Goal: Transaction & Acquisition: Download file/media

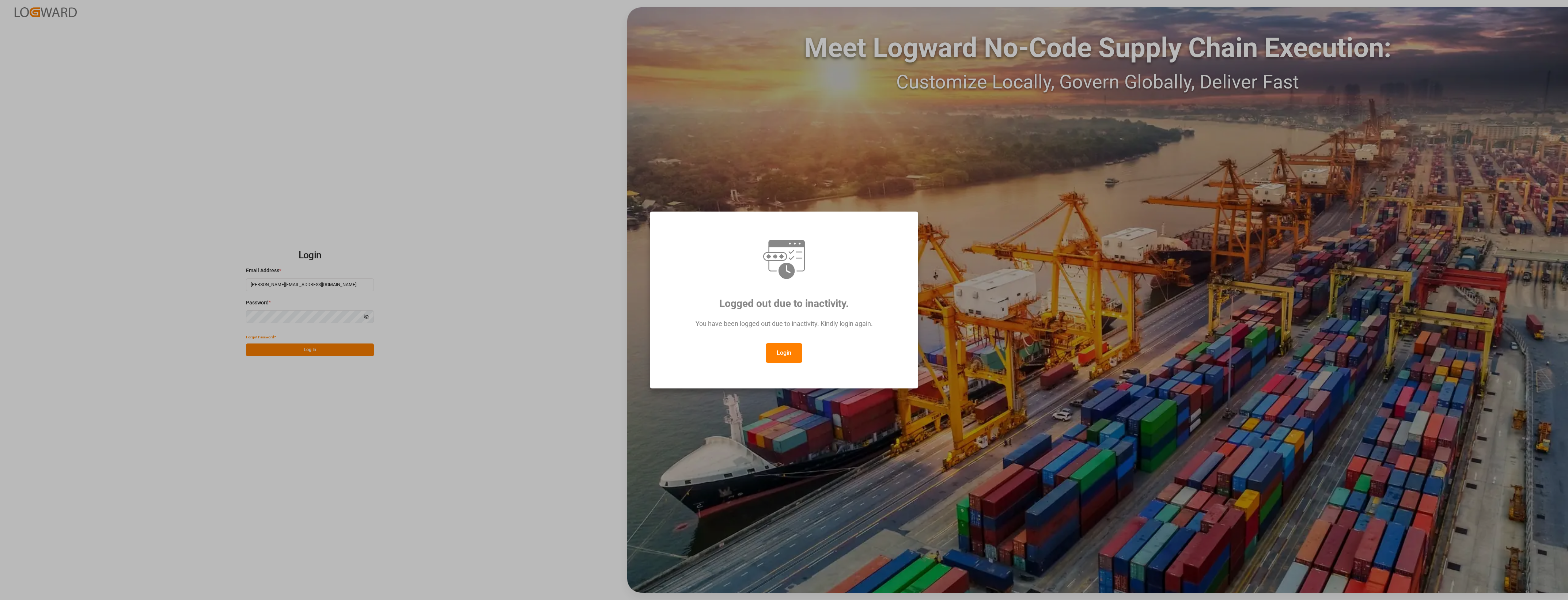
click at [296, 351] on div "Logged out due to inactivity. You have been logged out due to inactivity. Kindl…" at bounding box center [784, 300] width 1568 height 600
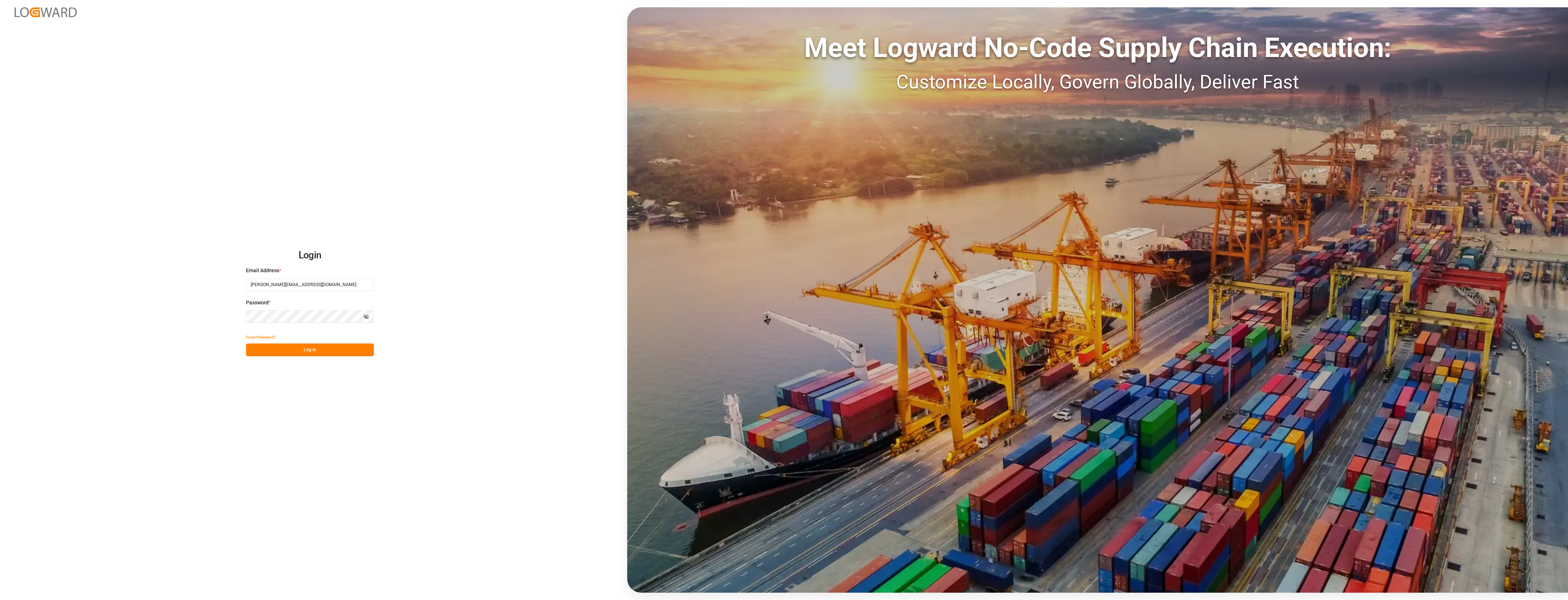
click at [317, 348] on button "Log In" at bounding box center [310, 350] width 128 height 13
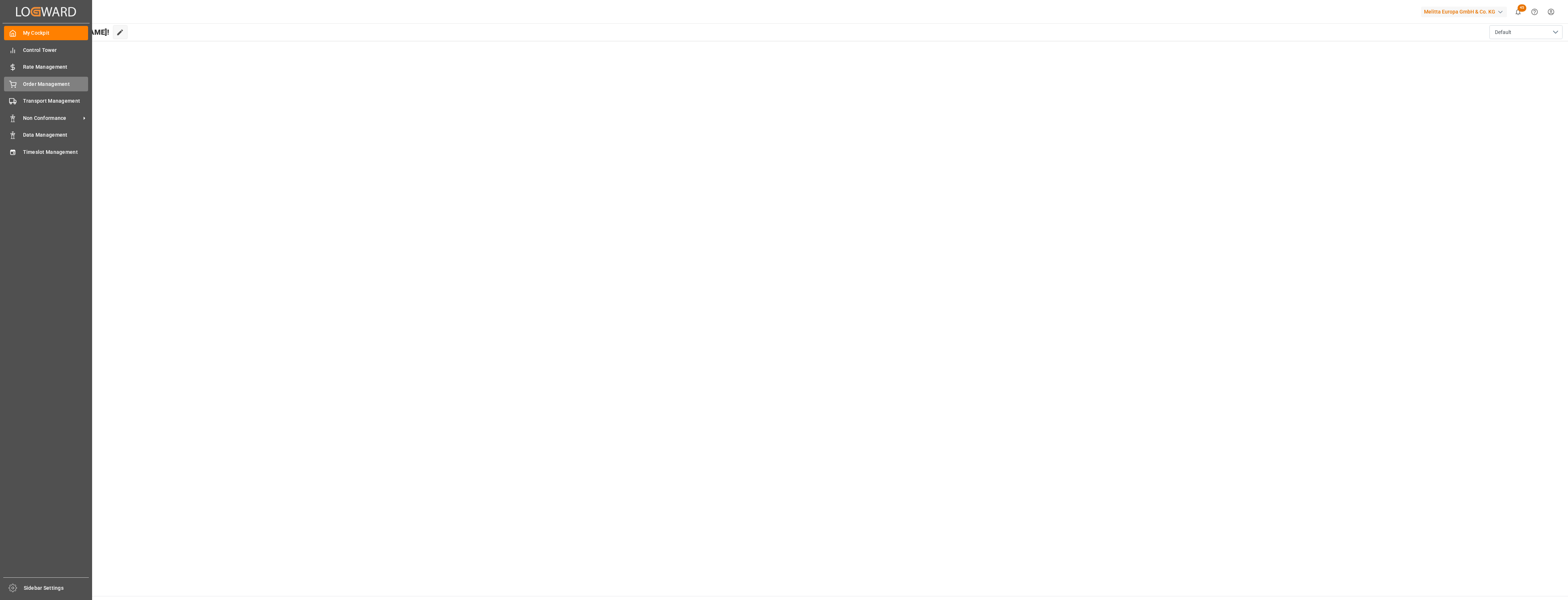
click at [37, 87] on span "Order Management" at bounding box center [55, 84] width 65 height 8
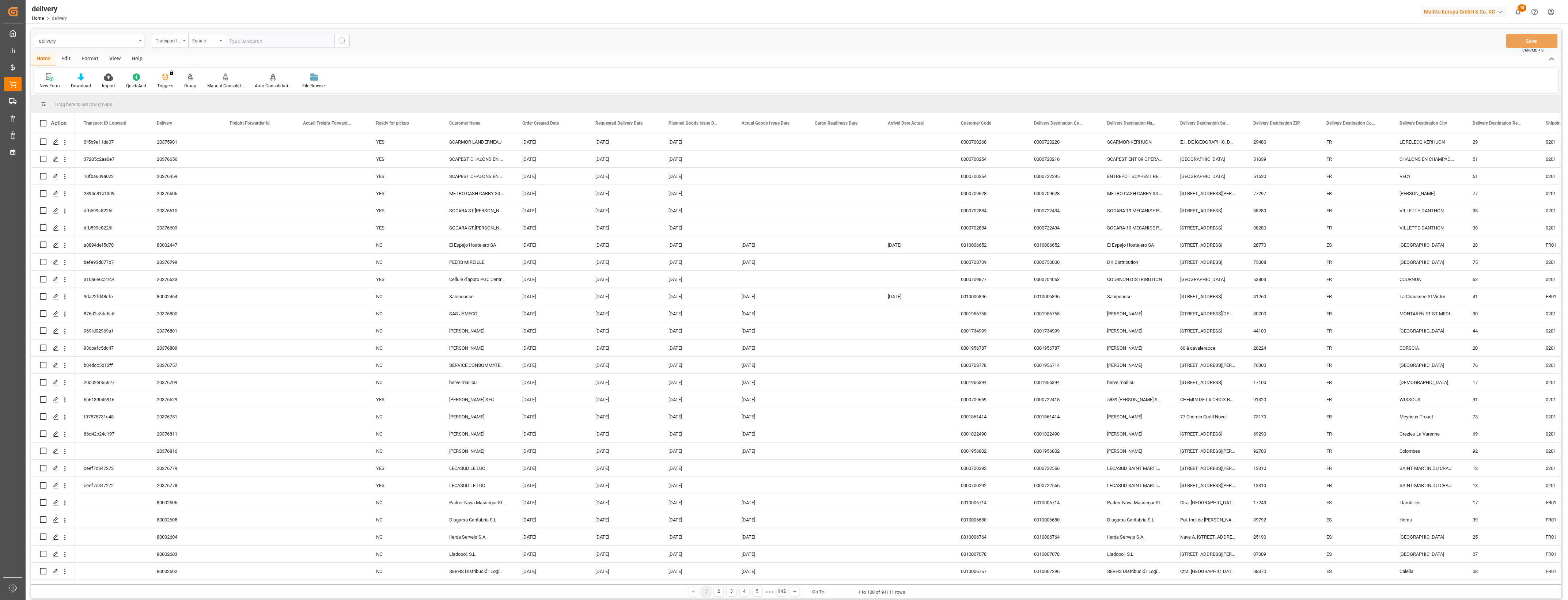
click at [187, 81] on div "Group" at bounding box center [190, 80] width 23 height 16
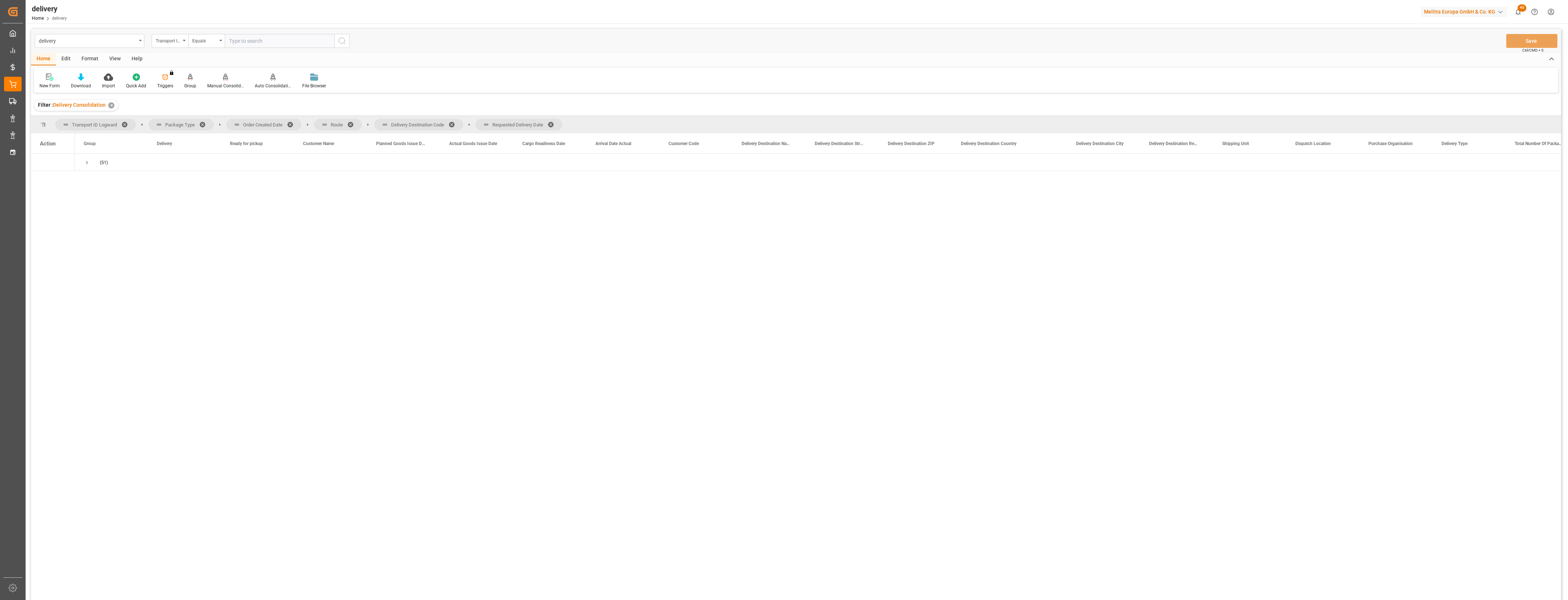
click at [290, 124] on span at bounding box center [292, 125] width 11 height 6
click at [263, 123] on span at bounding box center [265, 125] width 11 height 6
click at [303, 123] on span at bounding box center [306, 125] width 11 height 6
click at [300, 123] on span at bounding box center [304, 125] width 11 height 6
click at [90, 162] on span "Press SPACE to select this row." at bounding box center [87, 163] width 6 height 6
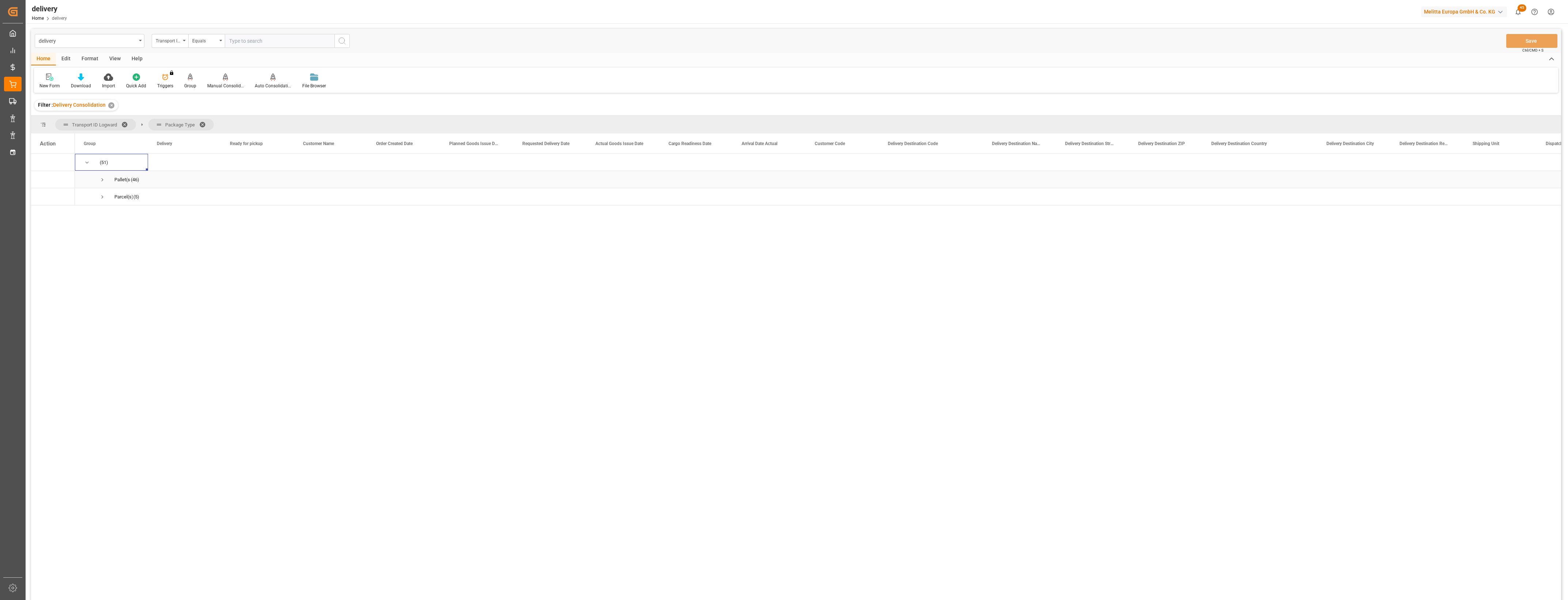
click at [103, 180] on span "Press SPACE to select this row." at bounding box center [102, 180] width 6 height 6
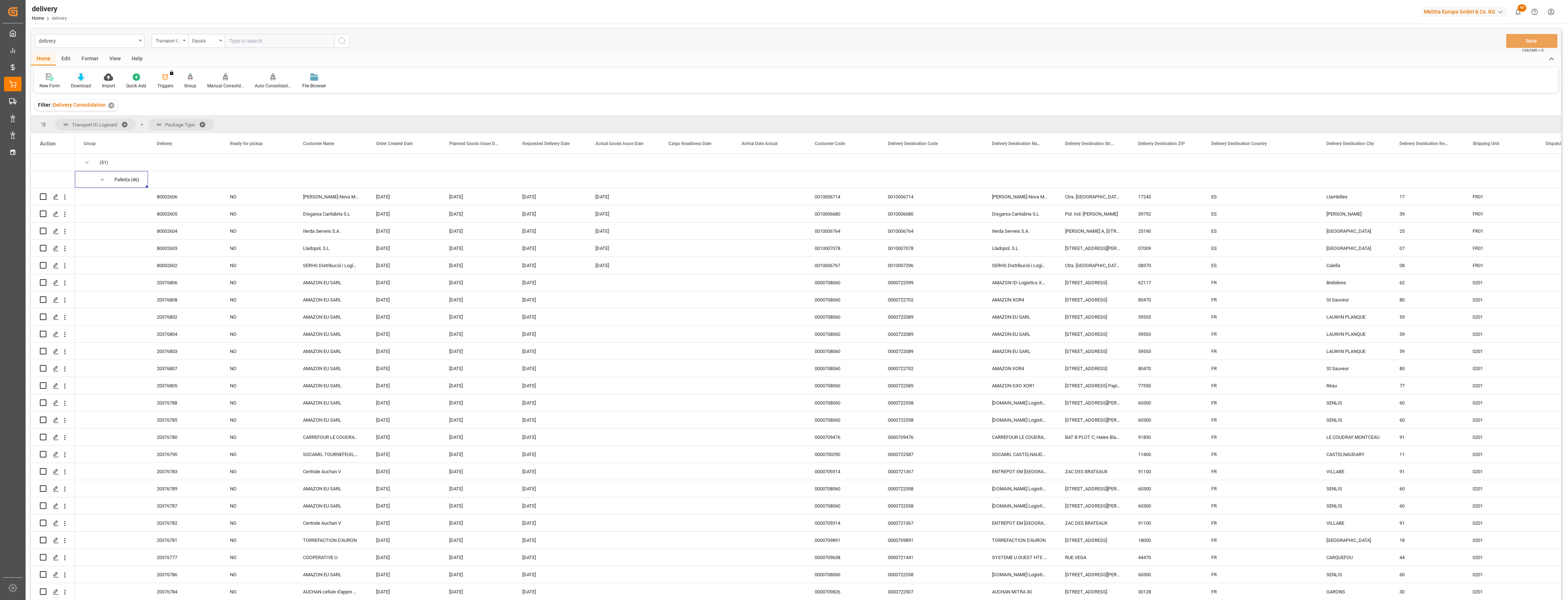
click at [81, 79] on icon at bounding box center [81, 77] width 6 height 8
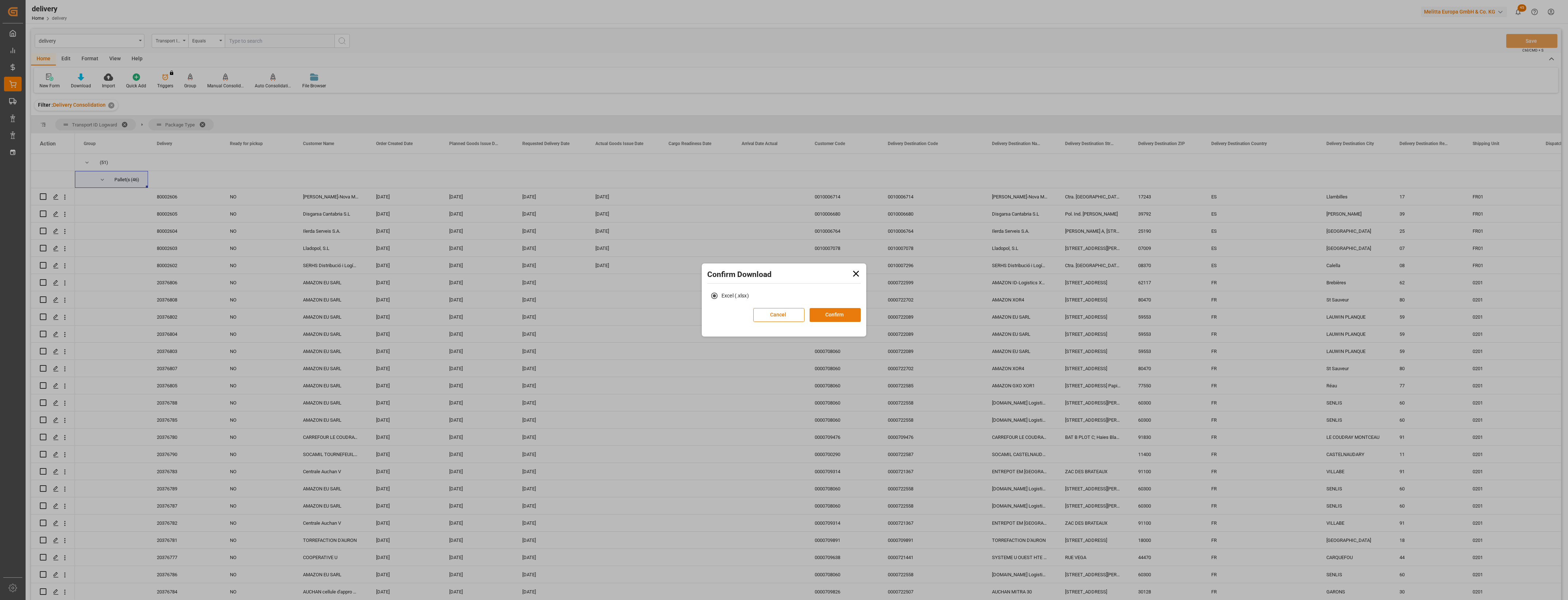
click at [830, 315] on button "Confirm" at bounding box center [835, 315] width 51 height 14
click at [794, 323] on link "Go to Downloads" at bounding box center [781, 322] width 39 height 6
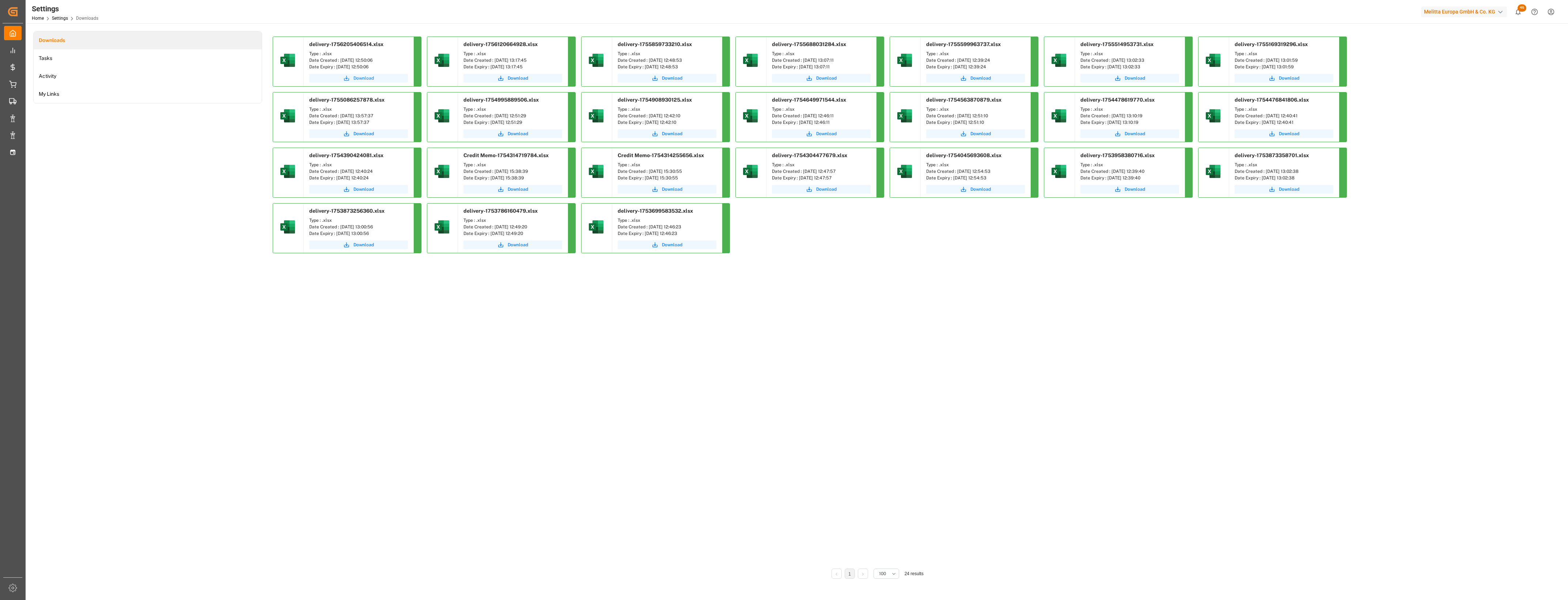
click at [356, 76] on span "Download" at bounding box center [363, 78] width 20 height 6
